Goal: Check status: Check status

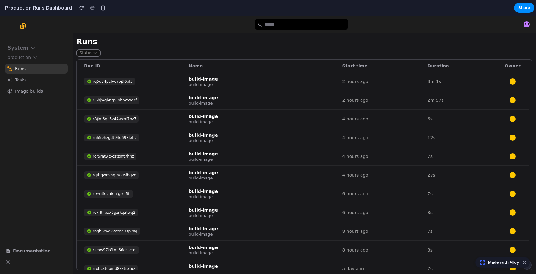
click at [118, 83] on div "rq5d74pcfvcvbjtl6bl5" at bounding box center [113, 81] width 40 height 6
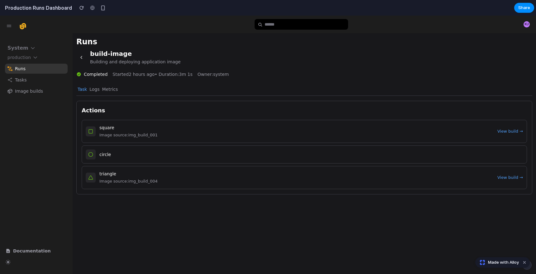
click at [109, 137] on div "Image source: img_build_001" at bounding box center [296, 134] width 394 height 7
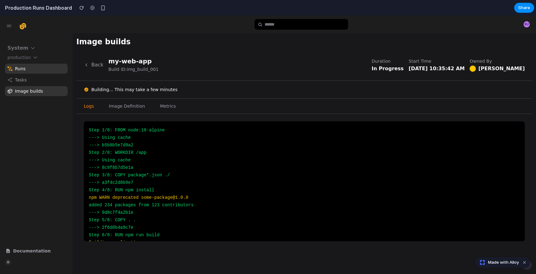
click at [25, 88] on span "Image builds" at bounding box center [41, 90] width 53 height 7
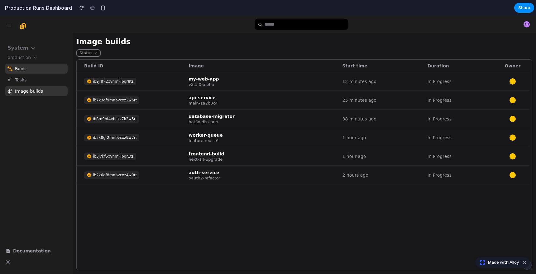
click at [122, 84] on div "ib9j4fk2xvnmklpqr8ts" at bounding box center [110, 81] width 52 height 7
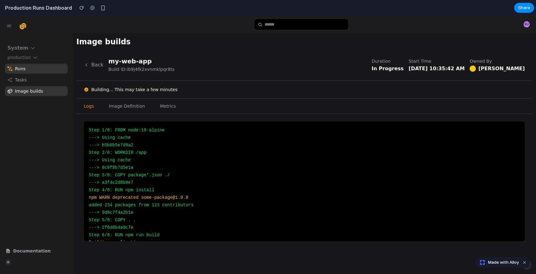
click at [137, 165] on div "---> 8c9f8b7d5e1a" at bounding box center [304, 167] width 431 height 7
click at [28, 68] on span "Runs" at bounding box center [41, 68] width 53 height 7
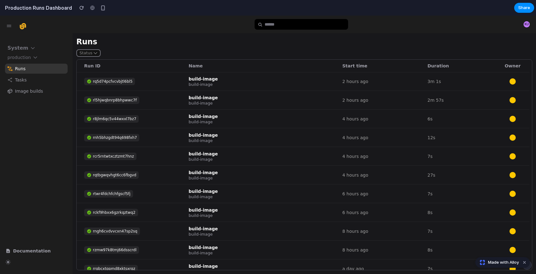
click at [45, 68] on span "Runs" at bounding box center [41, 68] width 53 height 7
click at [23, 67] on span "Runs" at bounding box center [41, 68] width 53 height 7
click at [118, 84] on div "rq5d74pcfvcvbjtl6bl5" at bounding box center [109, 81] width 51 height 7
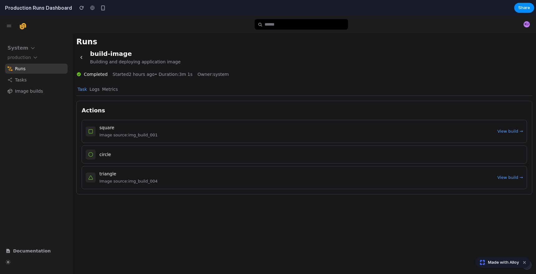
click at [8, 26] on icon "button" at bounding box center [9, 26] width 4 height 2
click at [9, 27] on icon "button" at bounding box center [9, 26] width 4 height 2
click at [40, 25] on div "System production Runs Tasks Image builds" at bounding box center [36, 131] width 73 height 230
click at [492, 260] on span "Made with Alloy" at bounding box center [503, 262] width 31 height 6
click at [36, 50] on button "System" at bounding box center [22, 48] width 35 height 9
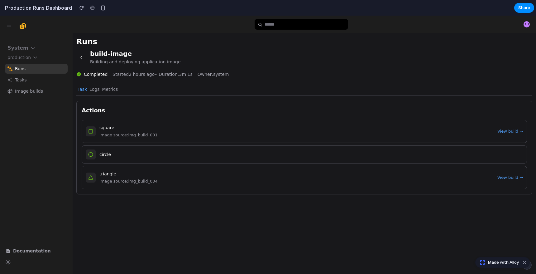
click at [73, 26] on div "KU" at bounding box center [304, 24] width 463 height 17
click at [8, 114] on div "System production Runs Tasks Image builds" at bounding box center [36, 131] width 73 height 230
click at [525, 261] on button "Dismiss watermark" at bounding box center [524, 261] width 7 height 7
click at [529, 265] on div "button" at bounding box center [527, 264] width 4 height 4
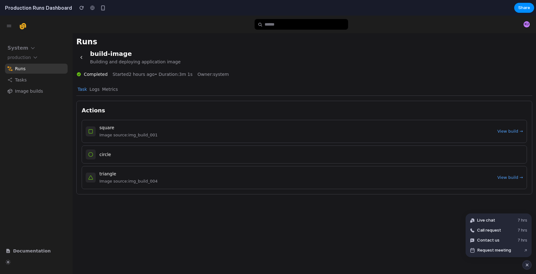
click at [529, 265] on div "button" at bounding box center [526, 264] width 5 height 7
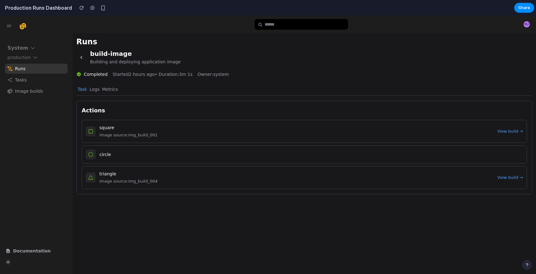
click at [10, 261] on icon "button" at bounding box center [8, 261] width 9 height 9
click at [21, 249] on span "Documentation" at bounding box center [42, 250] width 58 height 7
click at [39, 212] on div "System production Runs Tasks Image builds" at bounding box center [36, 131] width 73 height 230
click at [523, 20] on div "KU" at bounding box center [304, 24] width 463 height 17
drag, startPoint x: 525, startPoint y: 6, endPoint x: 462, endPoint y: 12, distance: 63.0
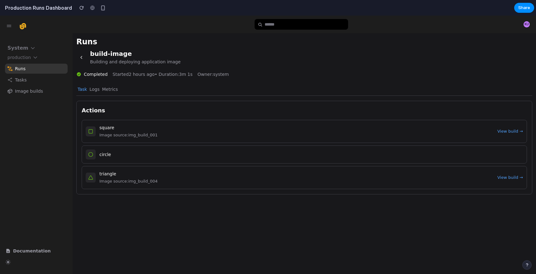
click at [462, 12] on section "Production Runs Dashboard Share" at bounding box center [267, 8] width 534 height 16
click at [80, 9] on div "button" at bounding box center [81, 8] width 4 height 4
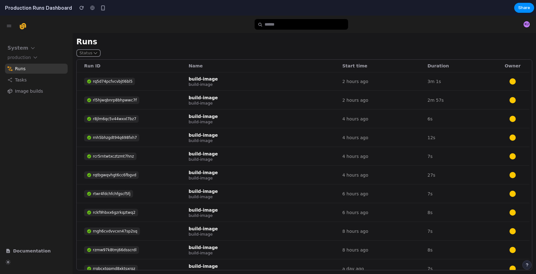
click at [88, 8] on div at bounding box center [92, 7] width 9 height 9
